Goal: Task Accomplishment & Management: Complete application form

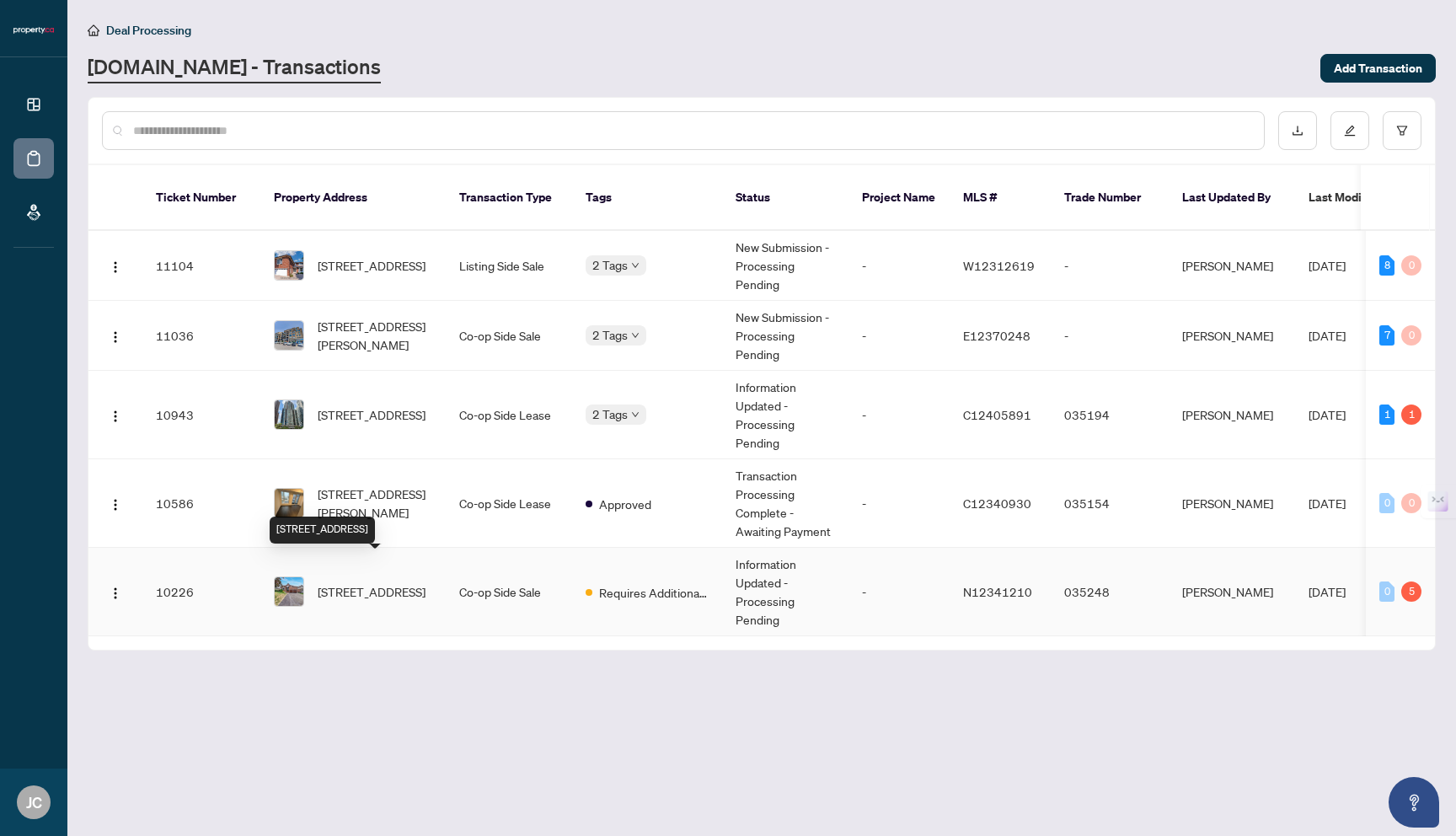
click at [374, 582] on span "[STREET_ADDRESS]" at bounding box center [371, 591] width 107 height 19
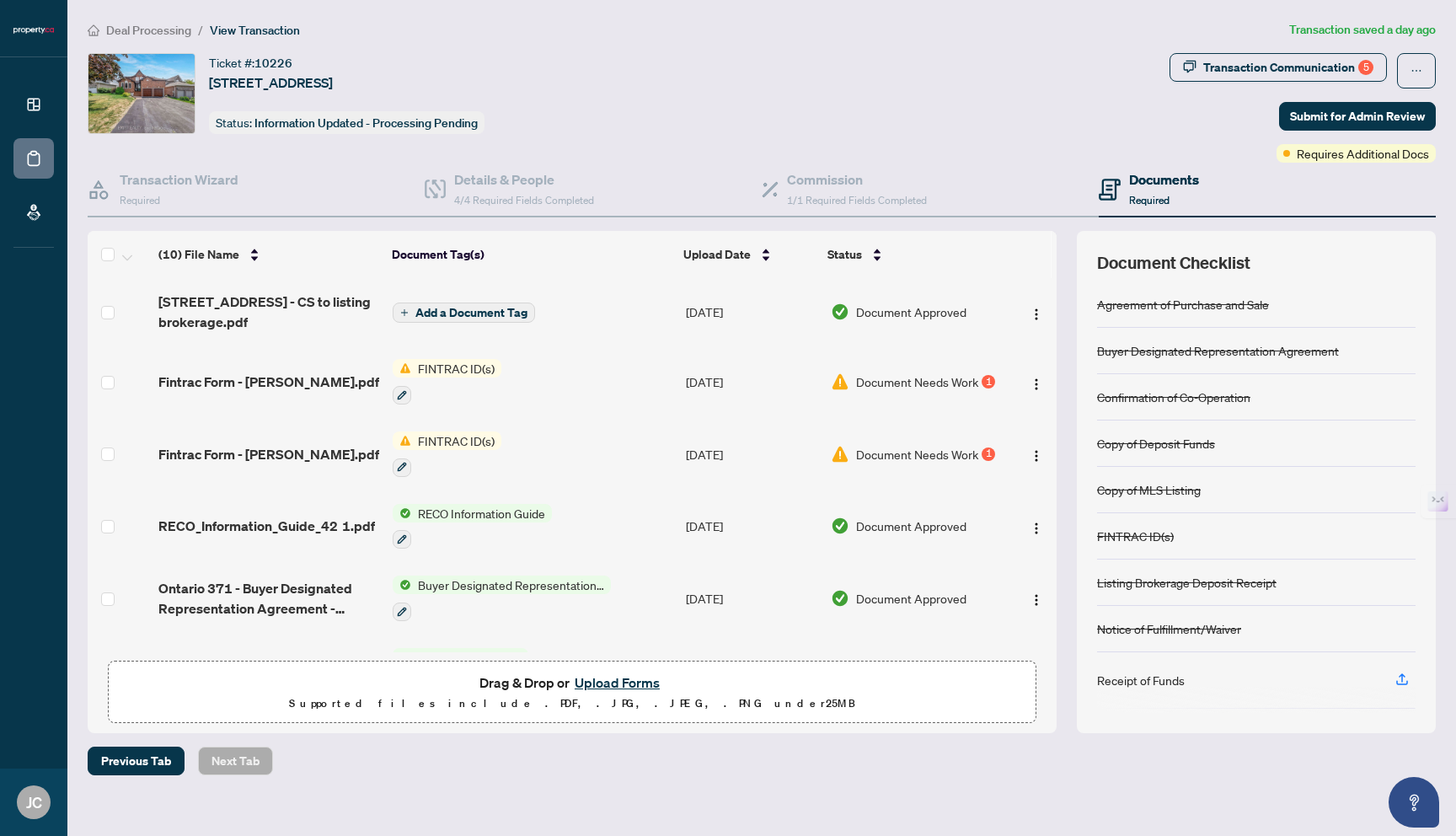
click at [600, 676] on button "Upload Forms" at bounding box center [618, 682] width 95 height 21
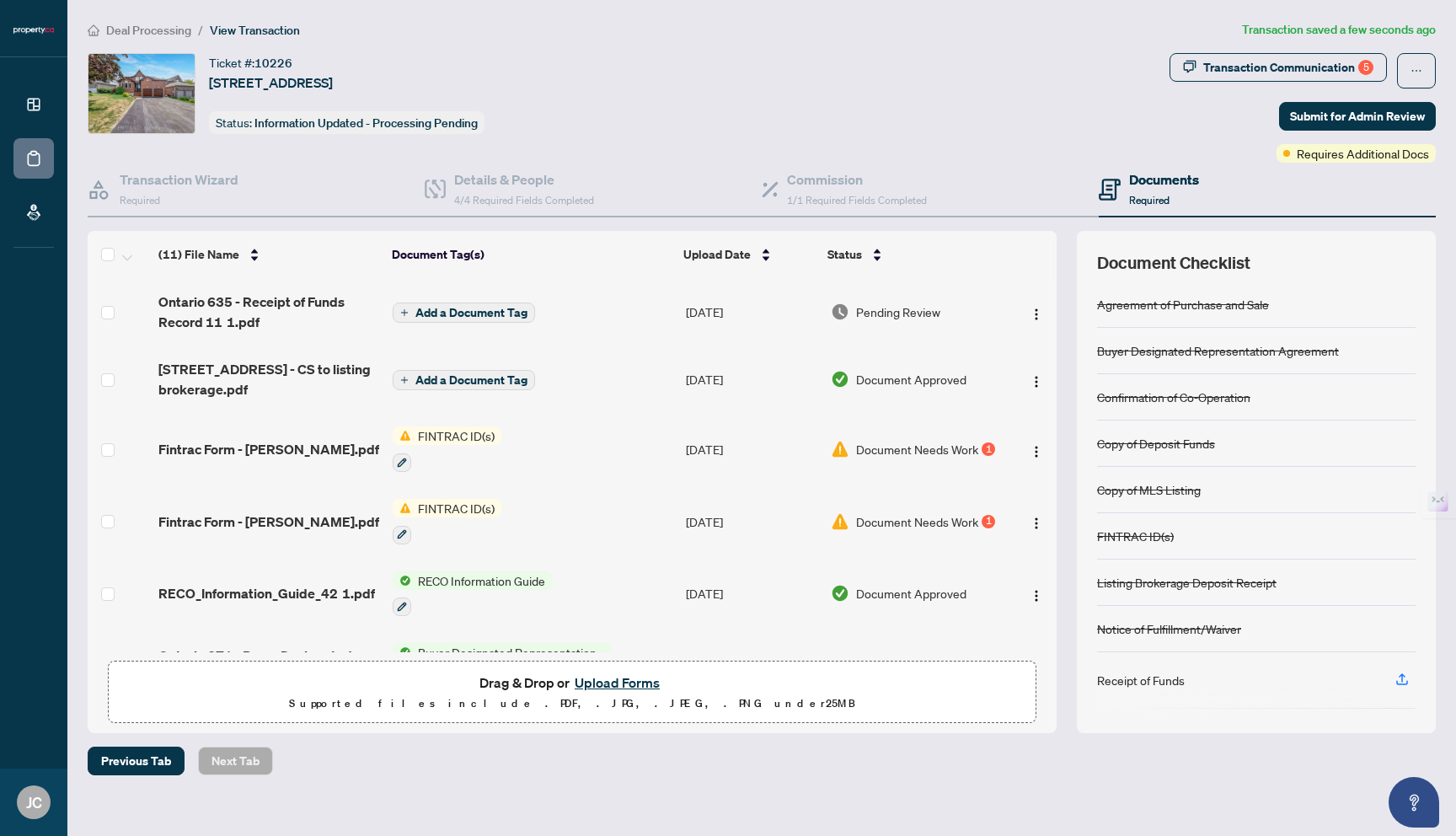
click at [475, 306] on span "Add a Document Tag" at bounding box center [472, 312] width 112 height 12
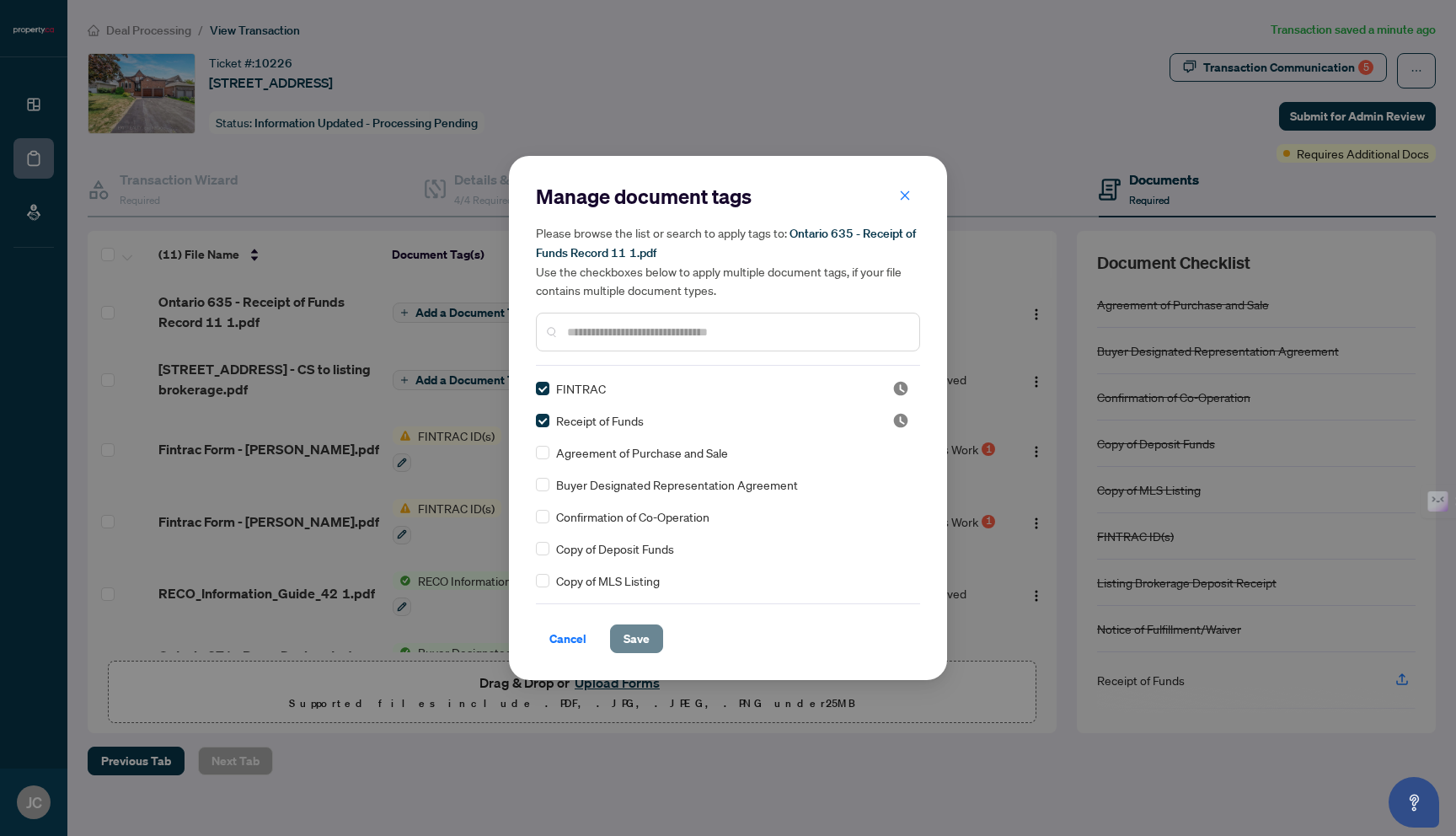
click at [636, 636] on span "Save" at bounding box center [636, 638] width 26 height 27
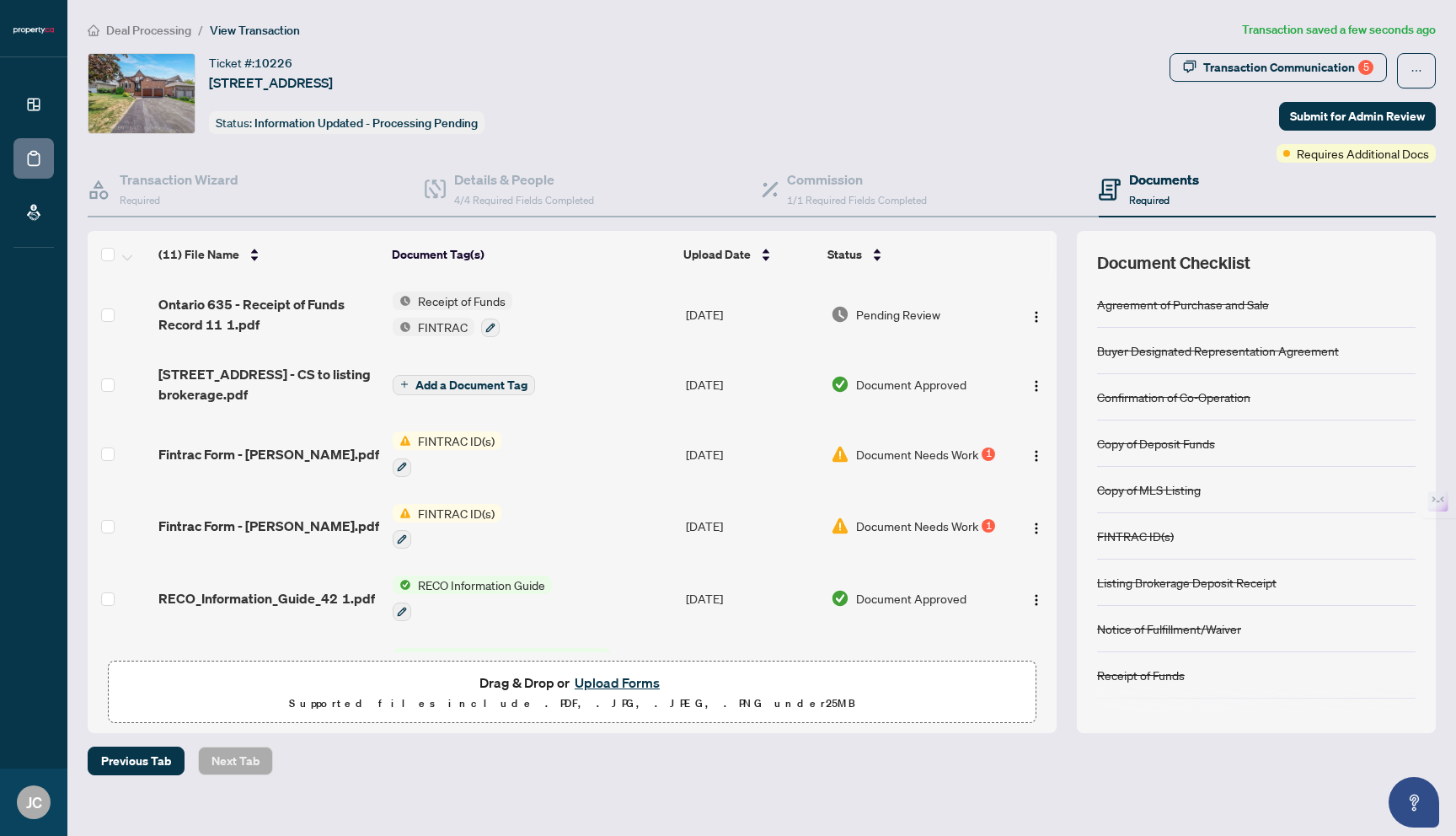
click at [605, 678] on button "Upload Forms" at bounding box center [618, 682] width 95 height 21
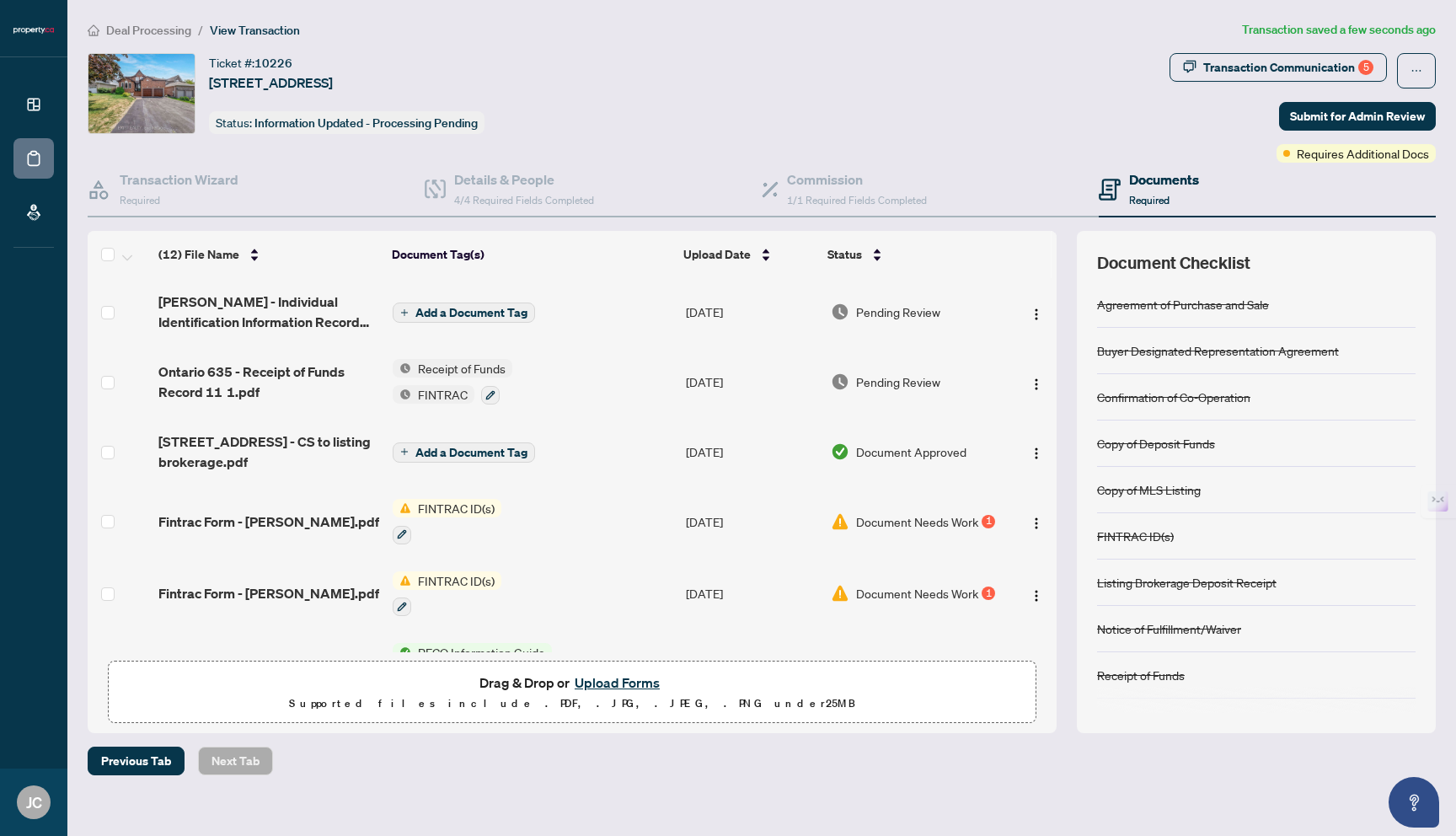
click at [450, 312] on span "Add a Document Tag" at bounding box center [472, 312] width 112 height 12
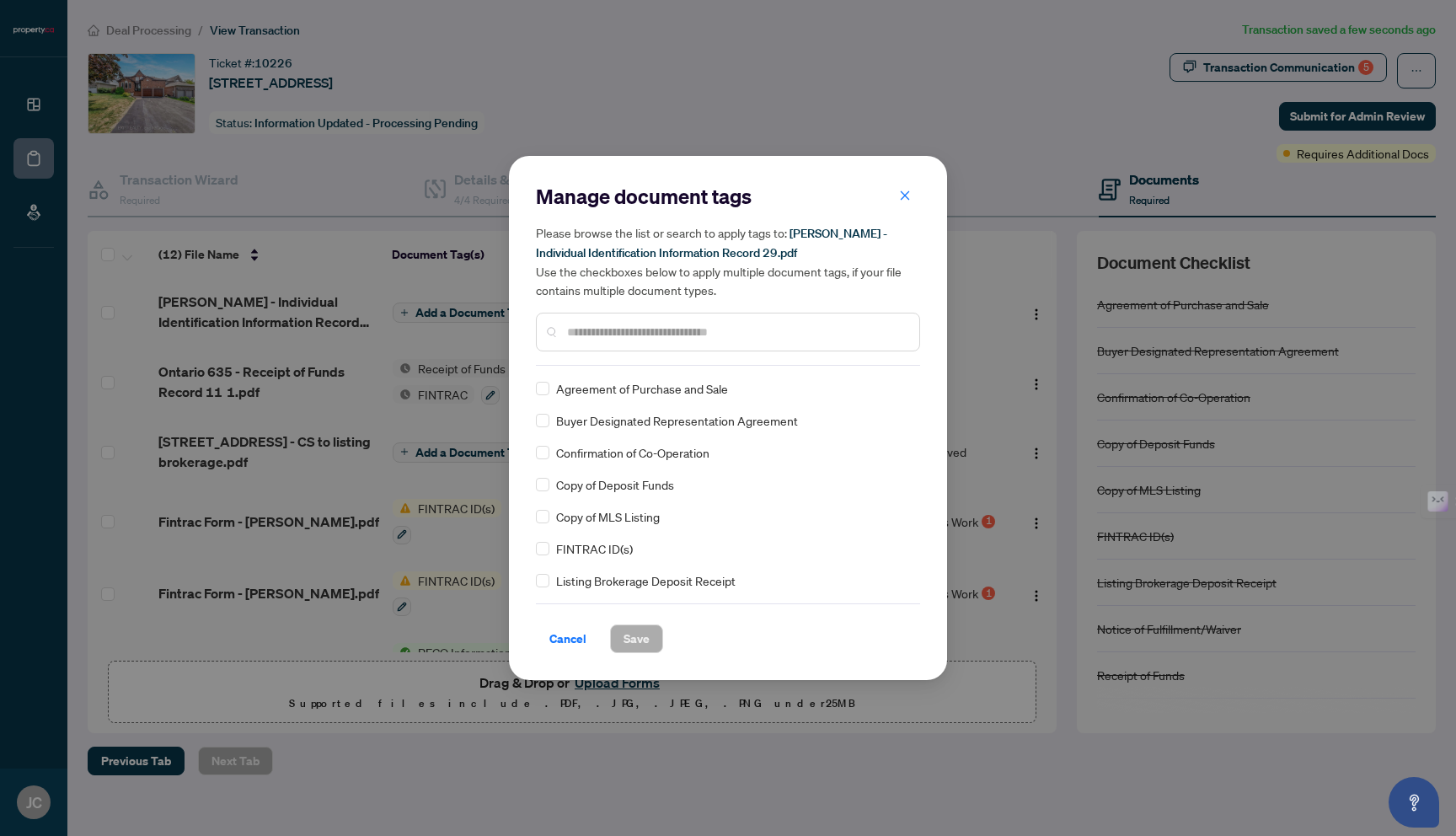
click at [612, 332] on input "text" at bounding box center [736, 332] width 338 height 19
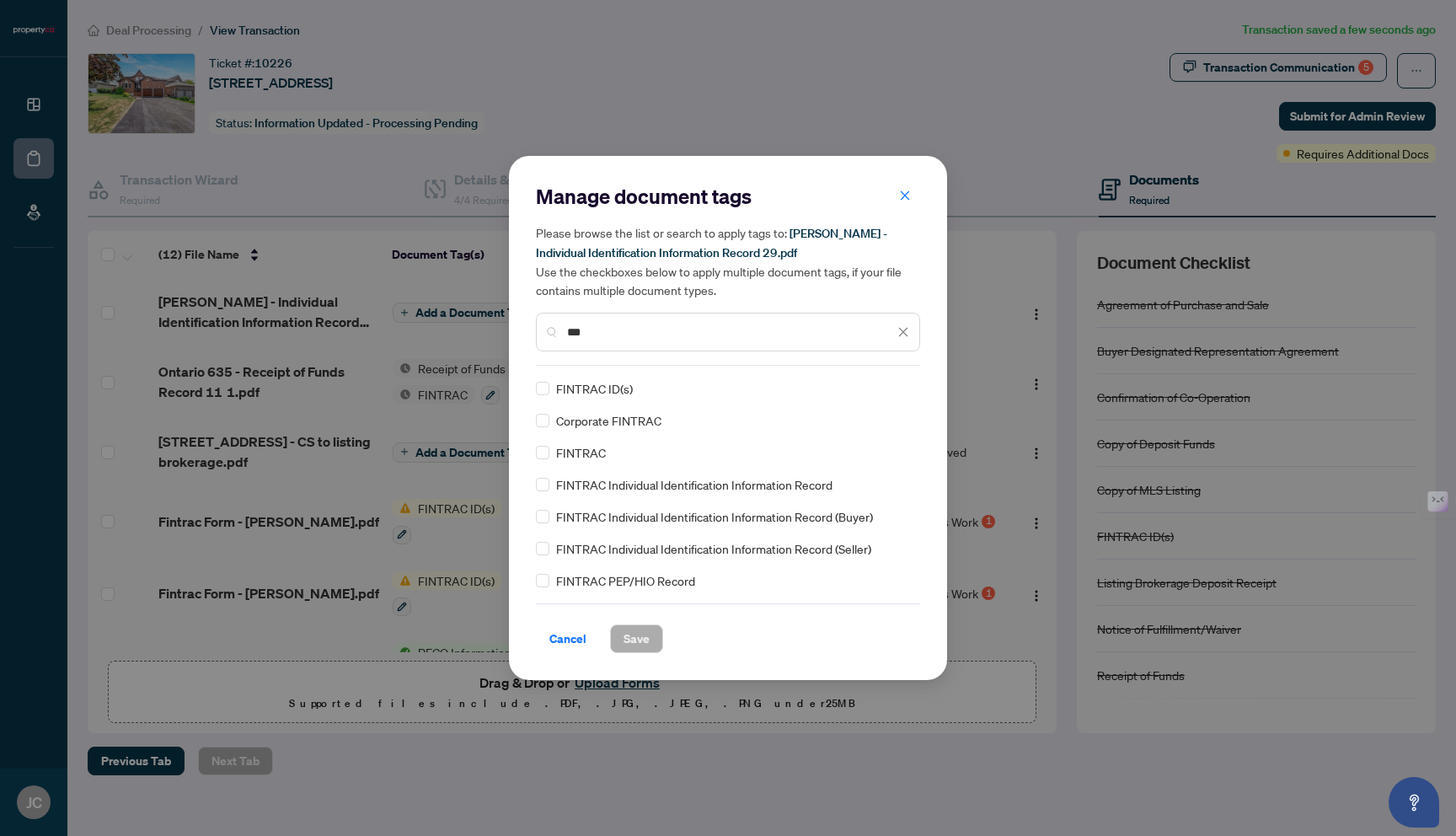
type input "***"
click at [634, 634] on span "Save" at bounding box center [636, 638] width 26 height 27
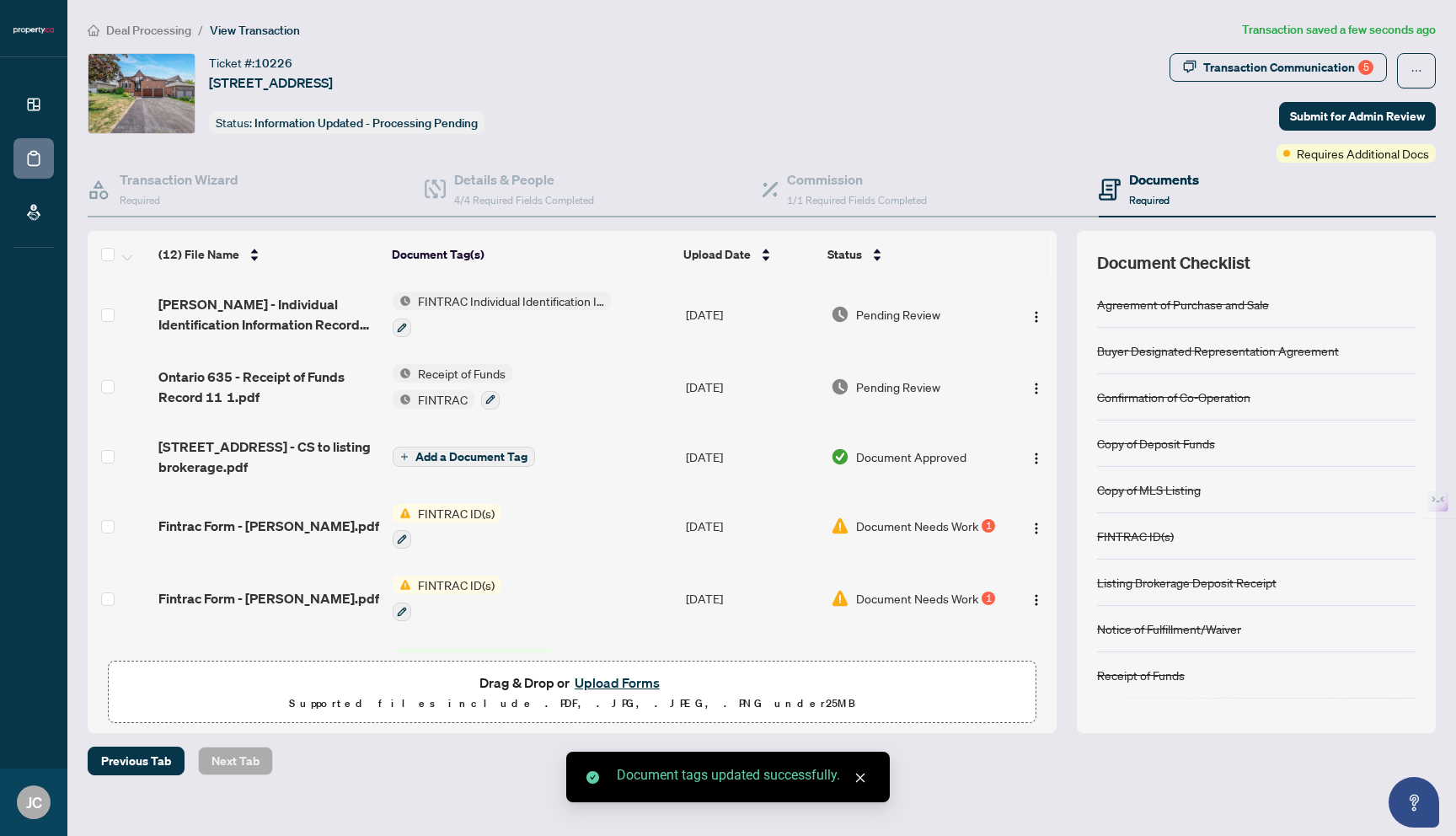
click at [600, 681] on button "Upload Forms" at bounding box center [618, 682] width 95 height 21
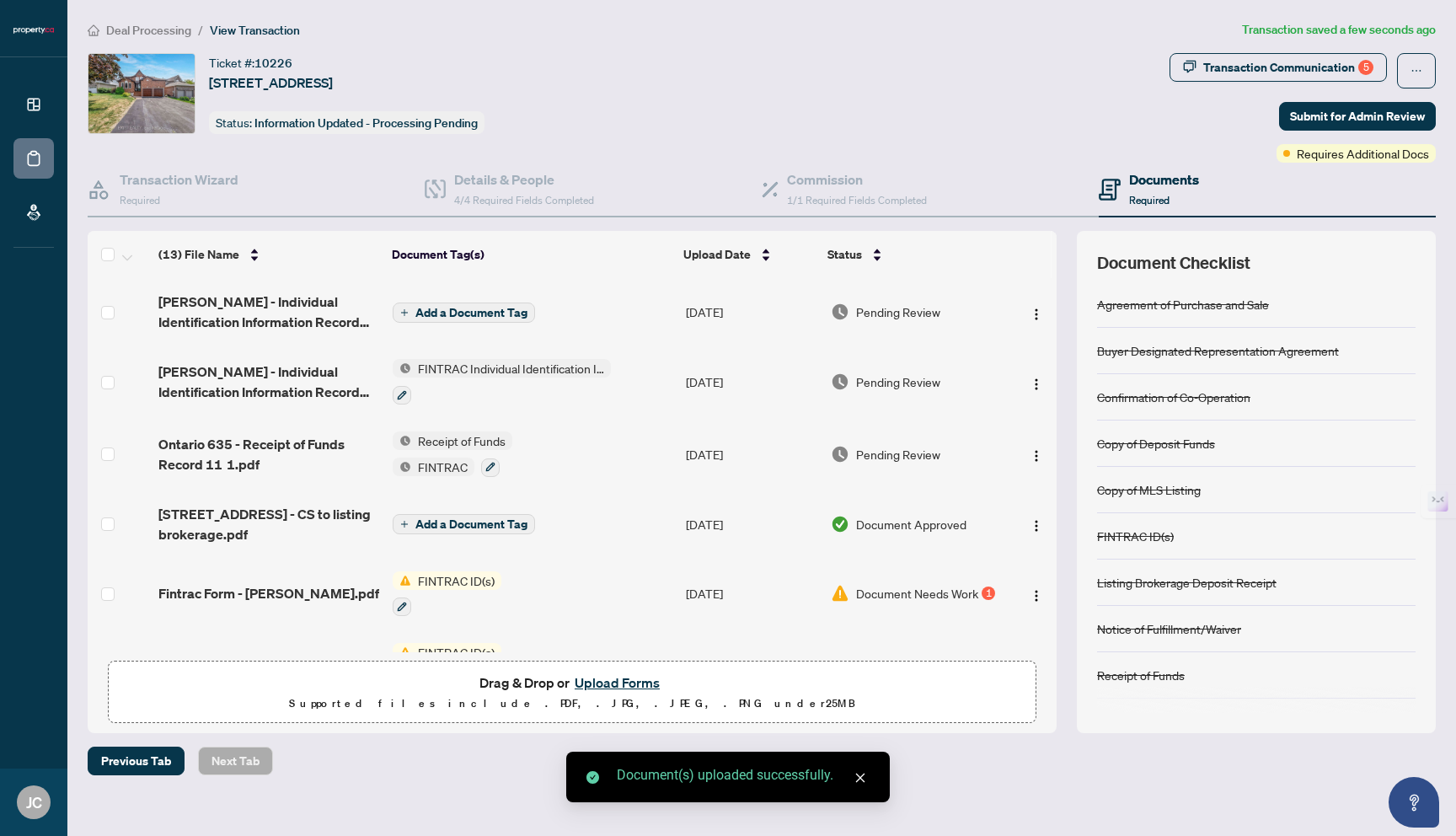
click at [467, 306] on span "Add a Document Tag" at bounding box center [472, 312] width 112 height 12
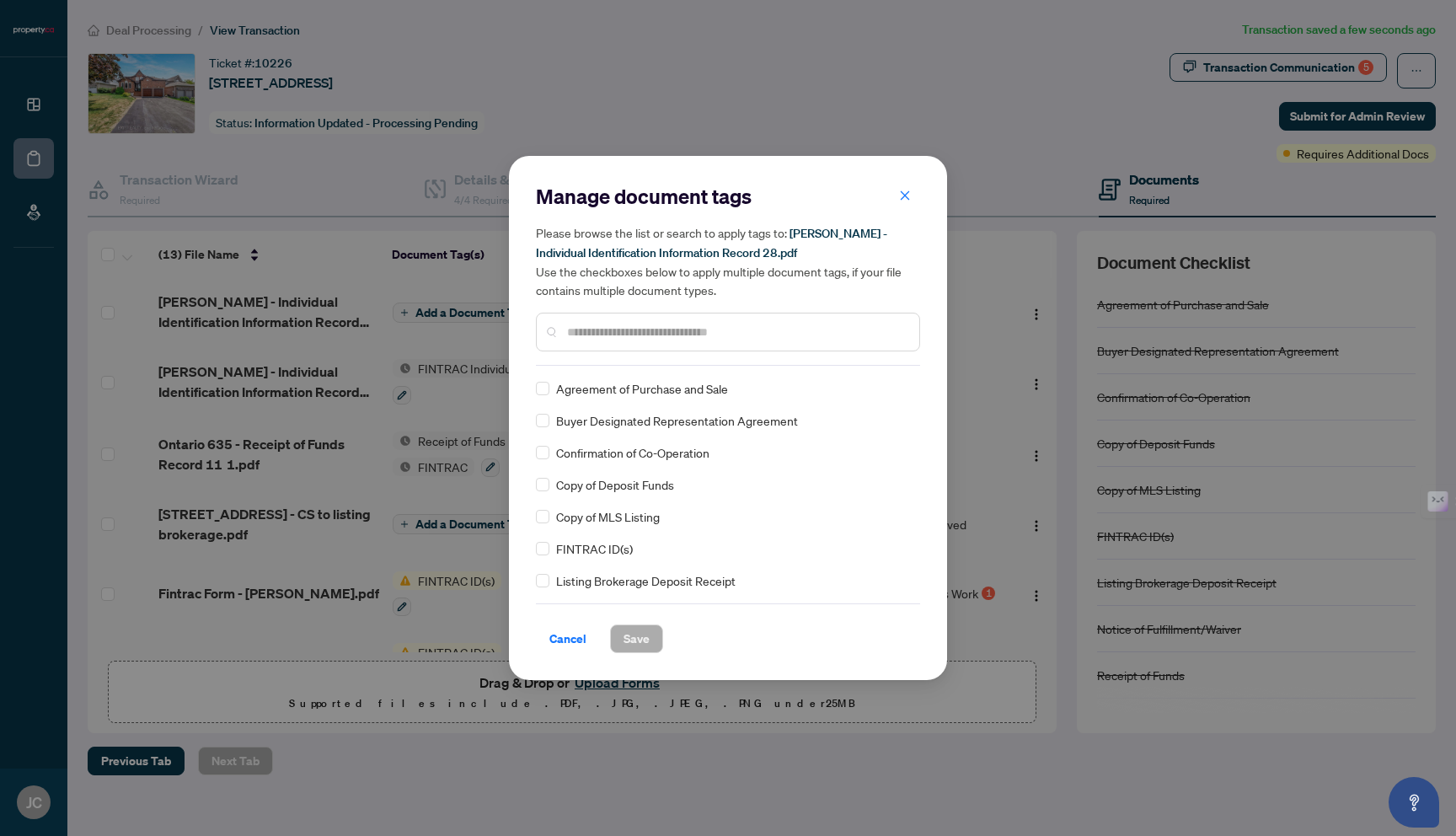
click at [592, 322] on input "text" at bounding box center [736, 332] width 338 height 19
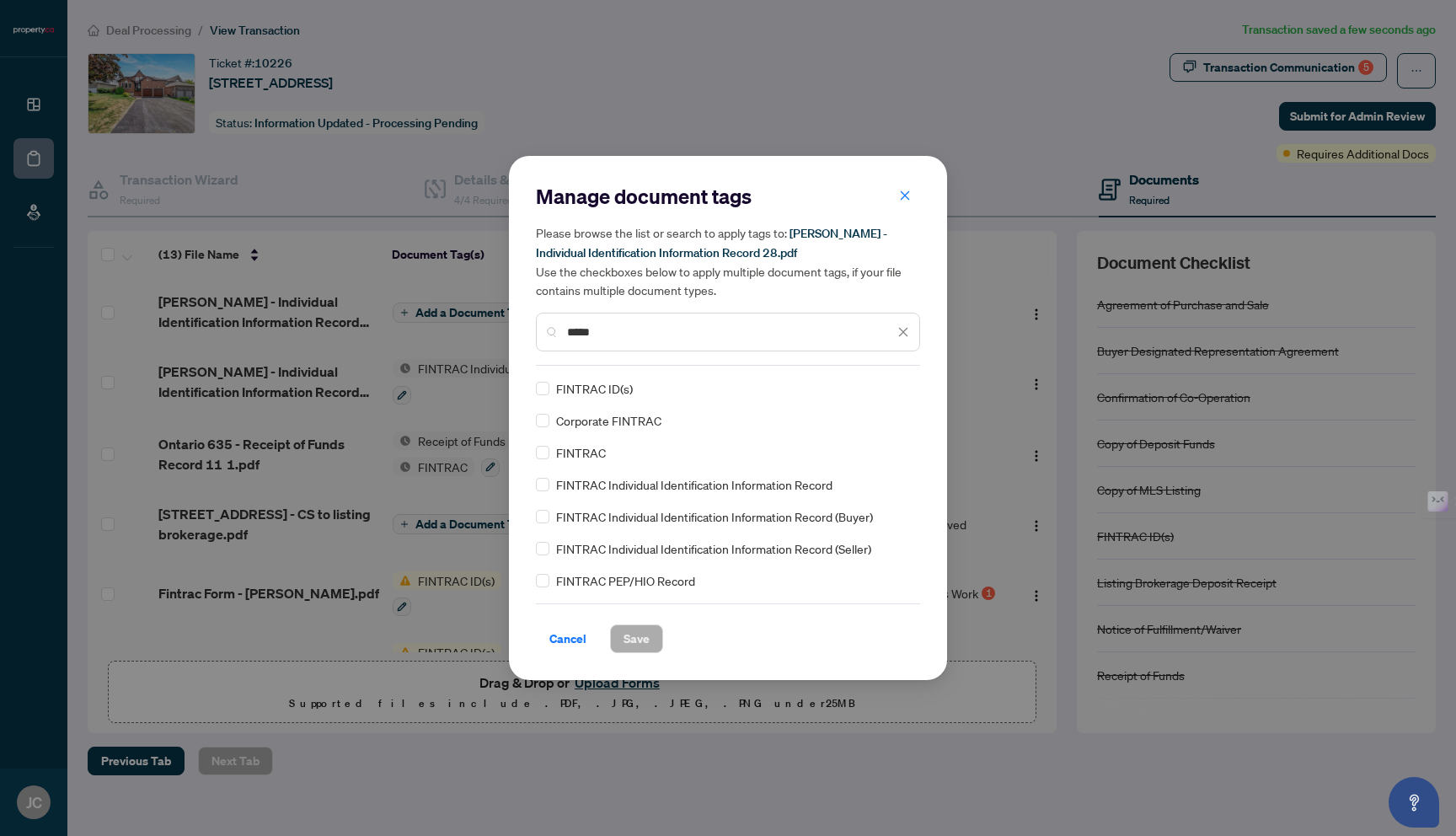
type input "*****"
click at [636, 634] on span "Save" at bounding box center [636, 638] width 26 height 27
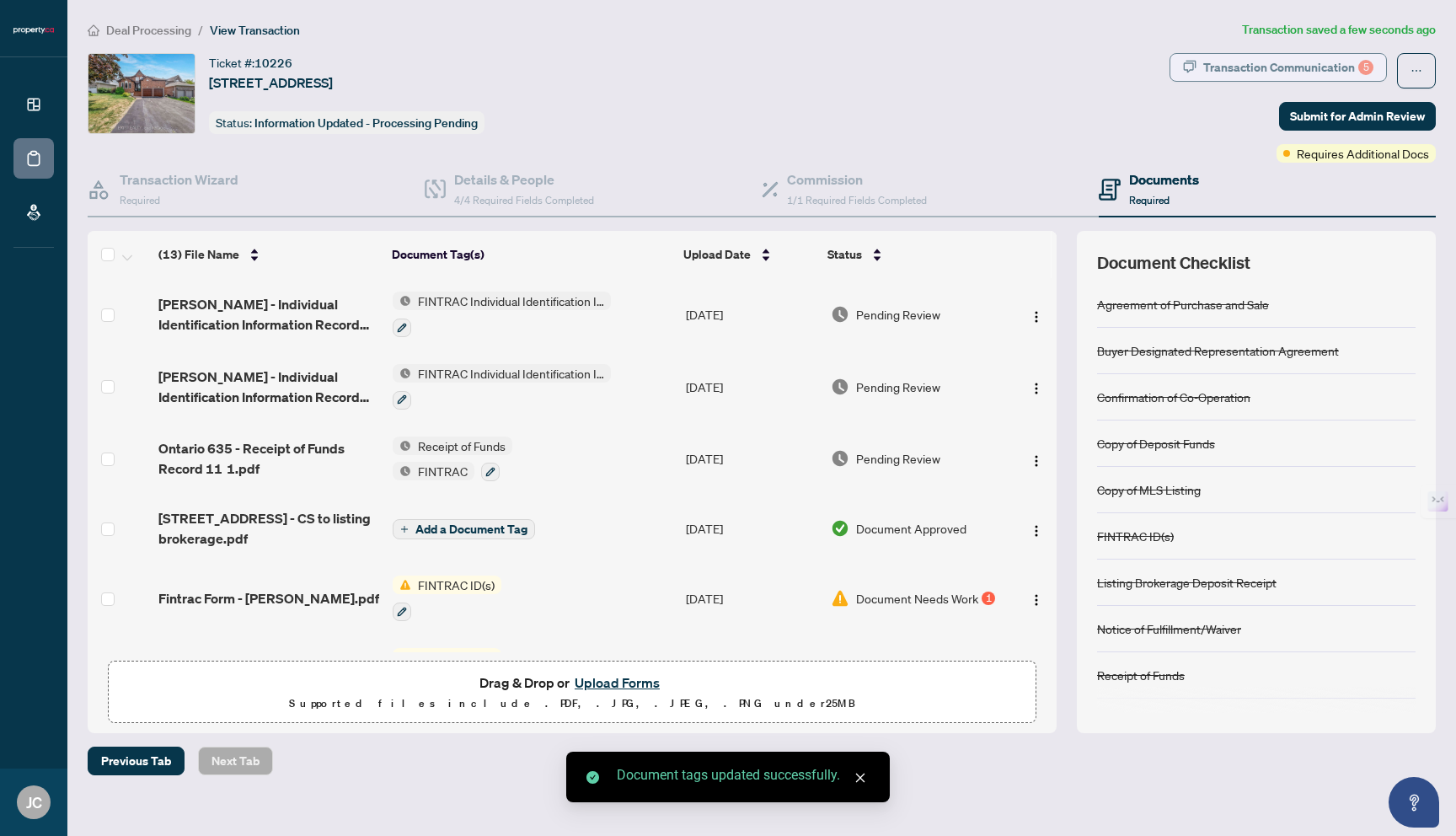
click at [1303, 59] on div "Transaction Communication 5" at bounding box center [1289, 67] width 170 height 27
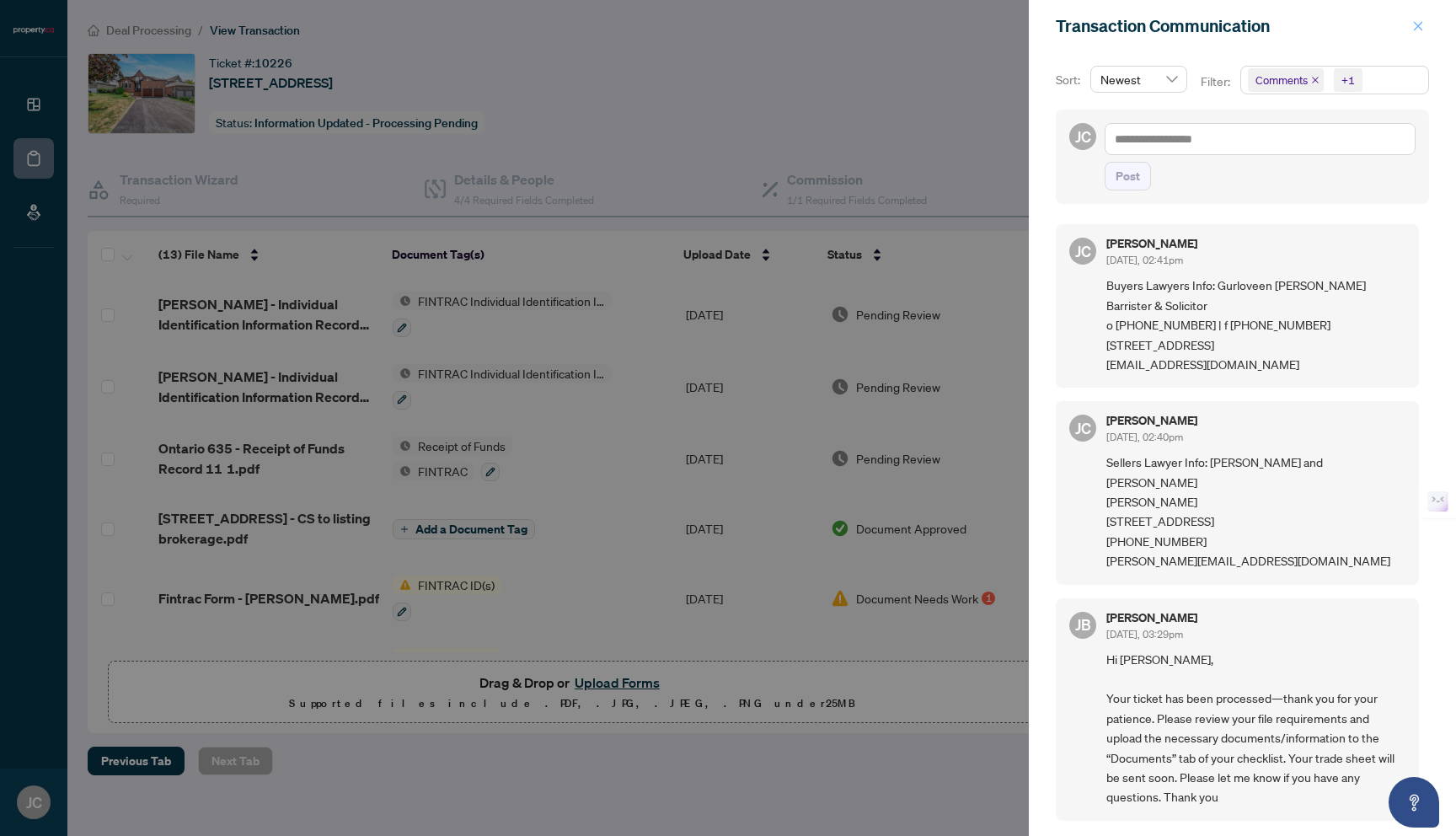
click at [1410, 21] on button "button" at bounding box center [1418, 26] width 21 height 21
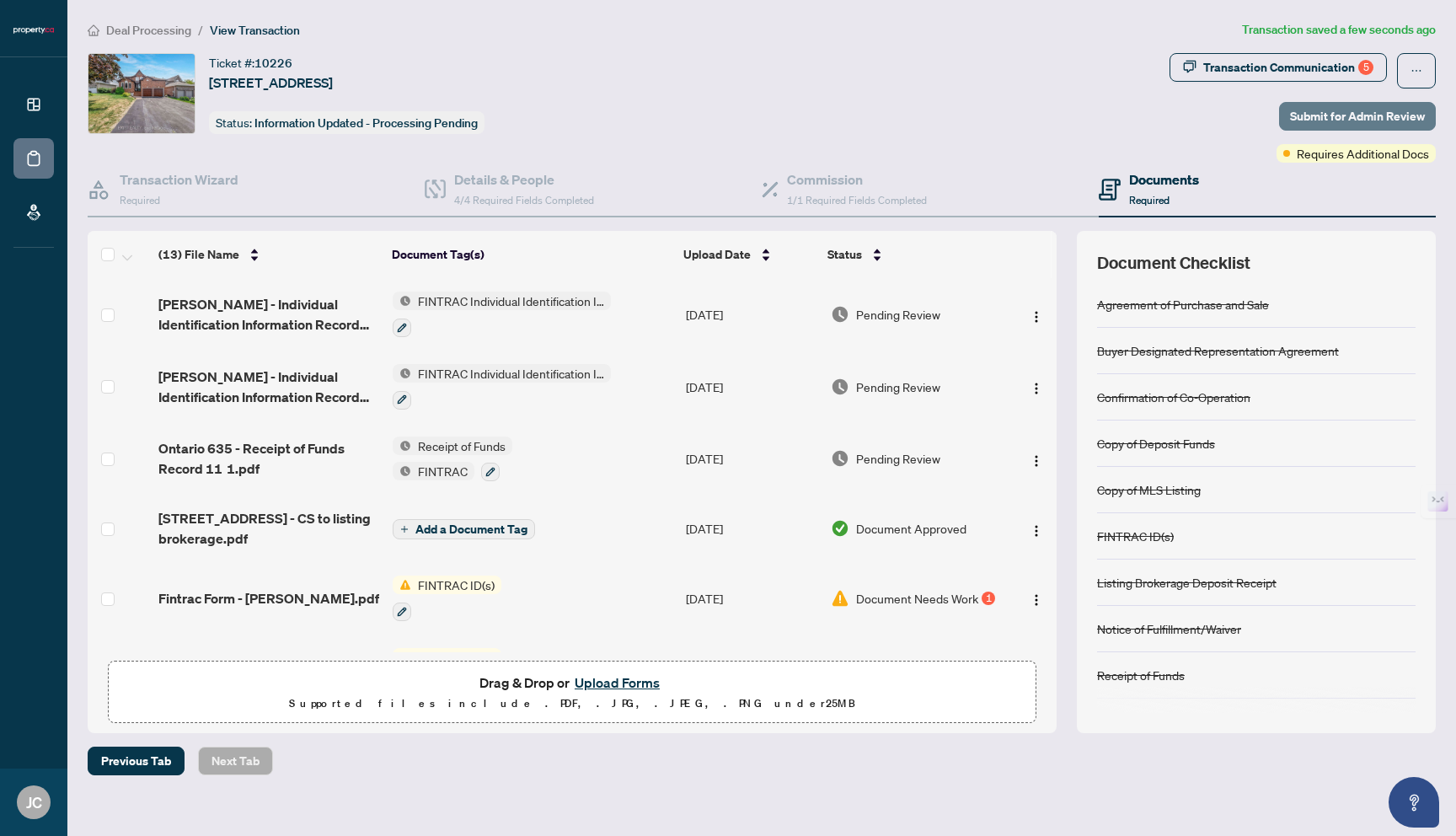
click at [1337, 108] on span "Submit for Admin Review" at bounding box center [1358, 116] width 135 height 27
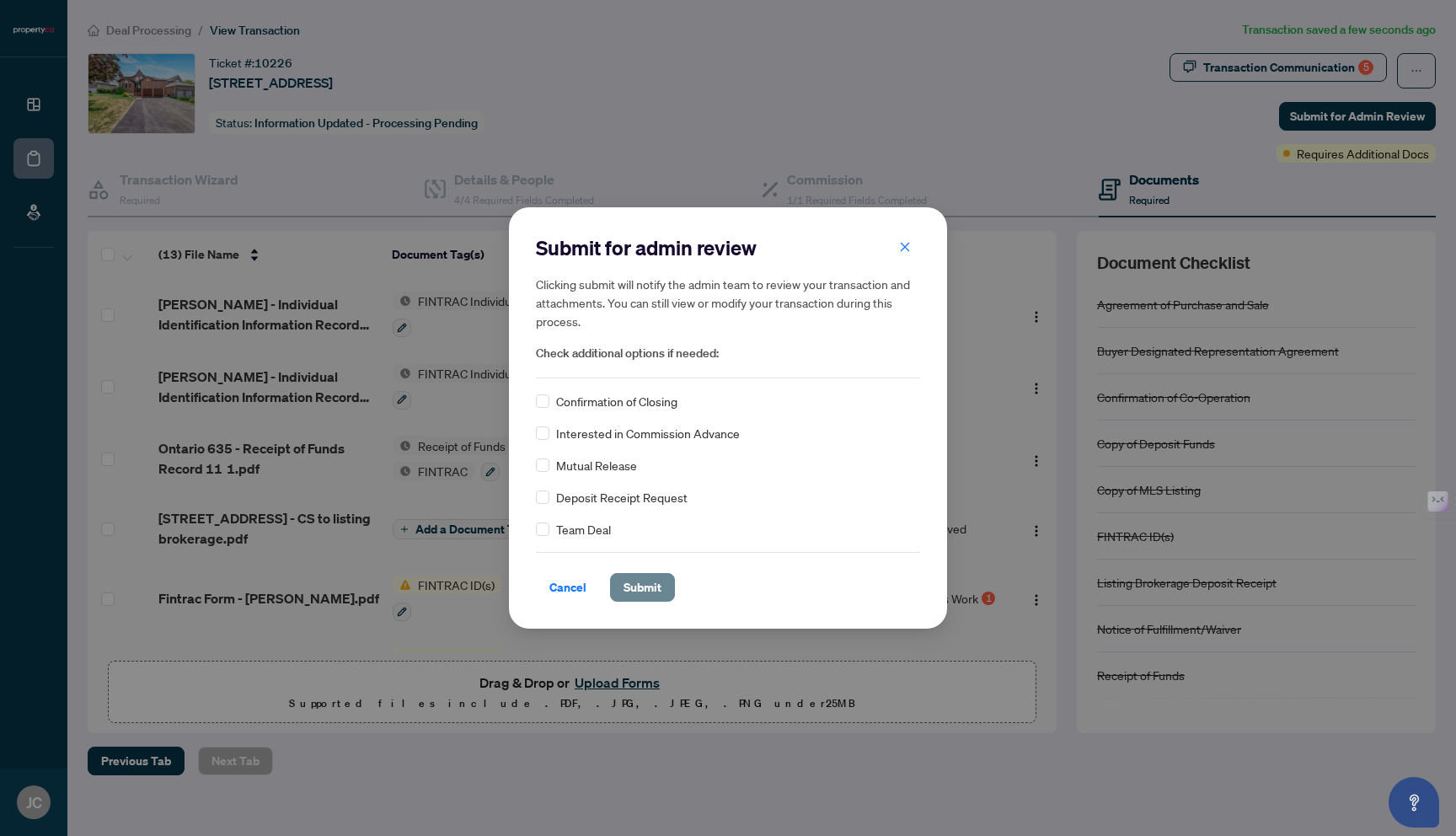
click at [660, 580] on span "Submit" at bounding box center [642, 587] width 38 height 27
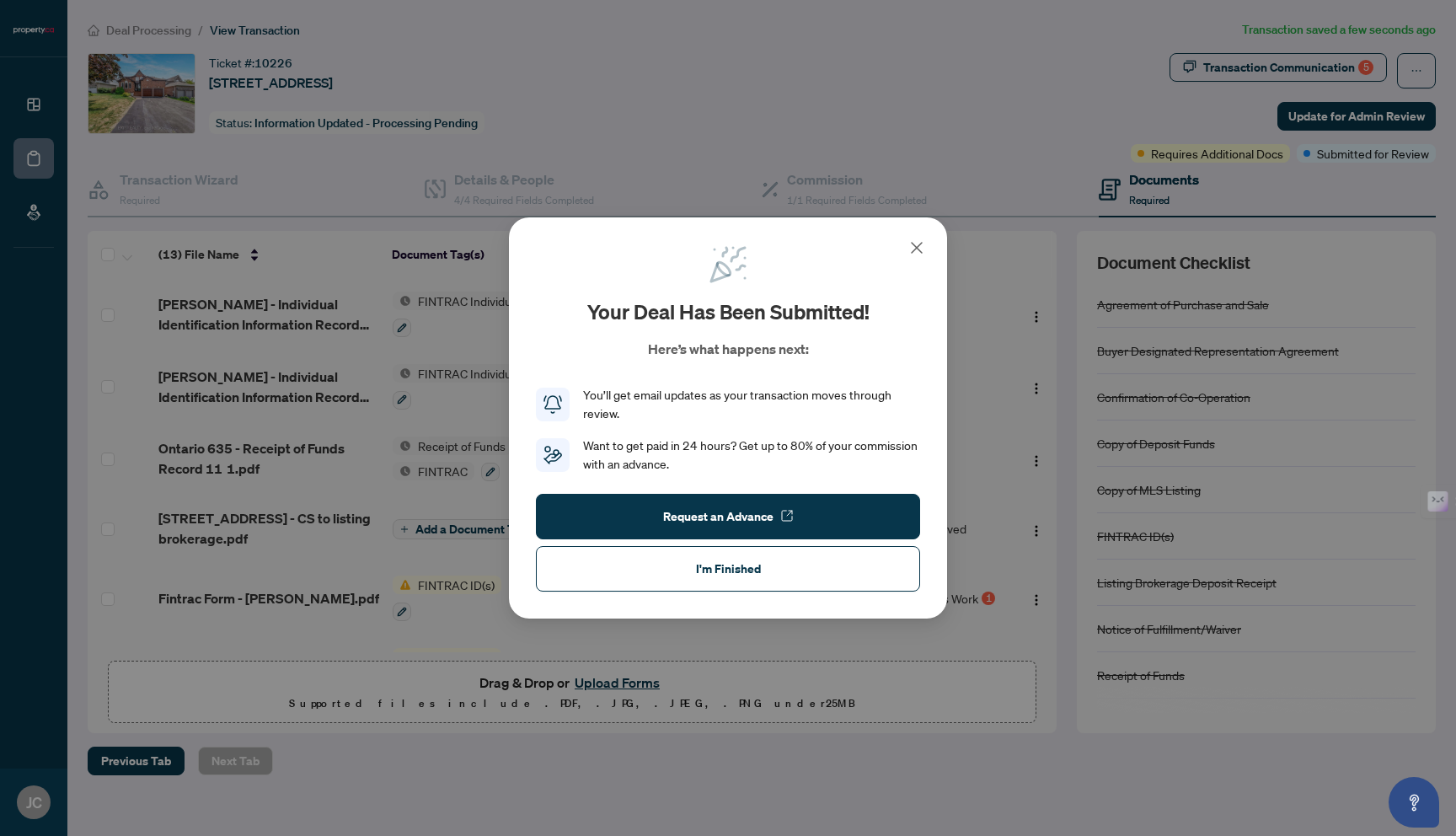
click at [921, 254] on icon at bounding box center [917, 248] width 21 height 21
